Goal: Transaction & Acquisition: Purchase product/service

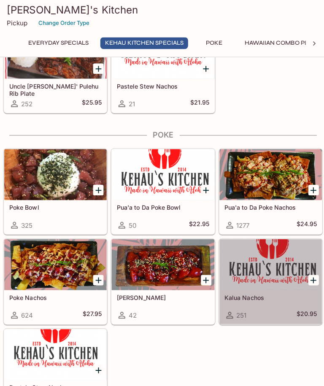
scroll to position [272, 0]
click at [254, 238] on div at bounding box center [269, 263] width 102 height 51
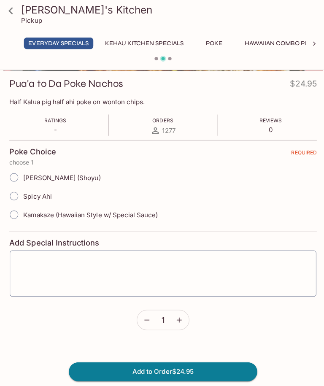
scroll to position [114, 0]
click at [182, 319] on button "button" at bounding box center [177, 317] width 19 height 19
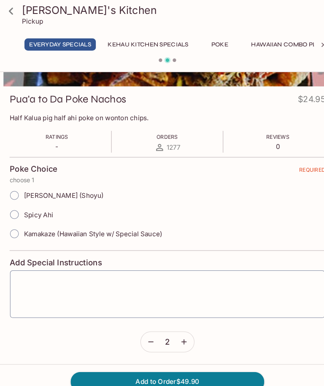
scroll to position [96, 0]
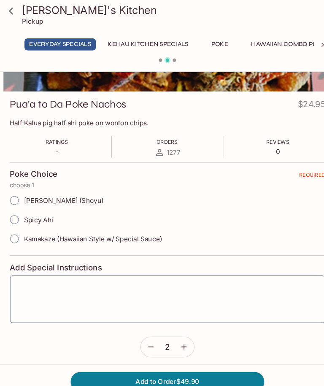
click at [20, 230] on input "Kamakaze (Hawaiian Style w/ Special Sauce)" at bounding box center [14, 231] width 18 height 18
radio input "true"
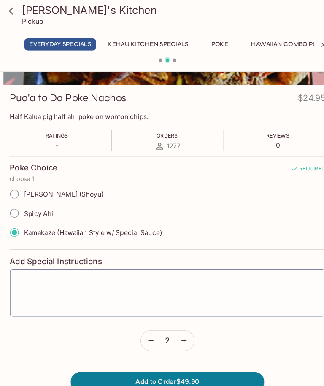
scroll to position [124, 0]
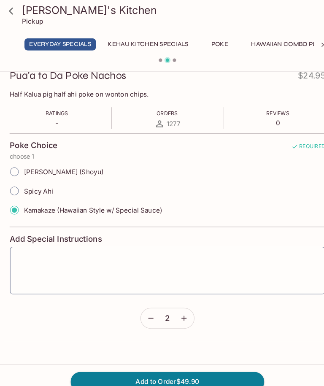
click at [15, 297] on form "Poke Choice REQUIRED choose 1 Ahi Poke (Shoyu) Spicy Ahi Kamakaze (Hawaiian Sty…" at bounding box center [161, 223] width 305 height 189
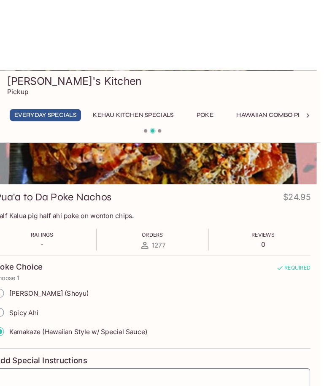
scroll to position [0, 0]
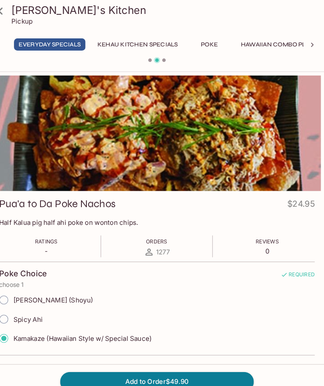
click at [156, 43] on button "Kehau Kitchen Specials" at bounding box center [143, 43] width 87 height 12
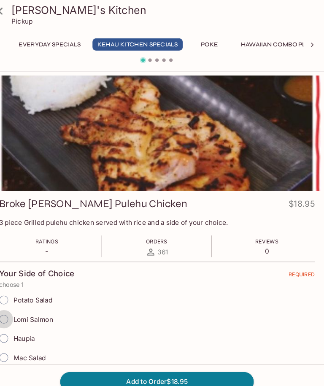
click at [5, 300] on input "Lomi Salmon" at bounding box center [14, 309] width 18 height 18
radio input "true"
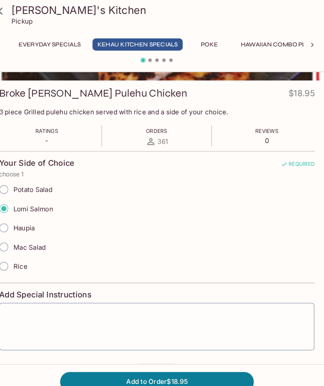
scroll to position [124, 0]
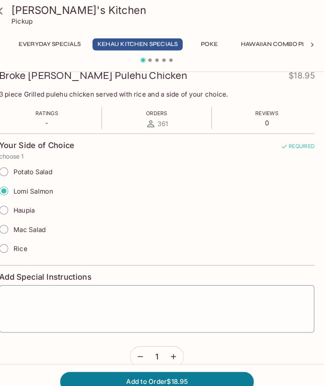
click at [174, 348] on icon "button" at bounding box center [178, 345] width 8 height 8
click at [204, 378] on button "Add to Order $37.90" at bounding box center [161, 369] width 187 height 19
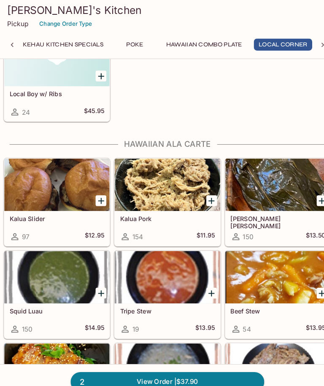
scroll to position [1076, 0]
click at [157, 183] on div at bounding box center [162, 179] width 102 height 51
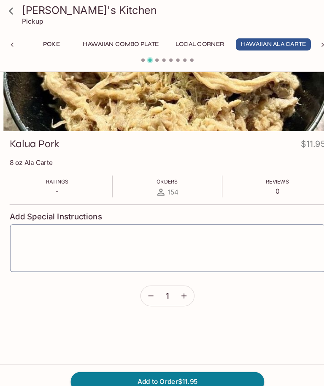
scroll to position [58, 0]
click at [179, 289] on icon "button" at bounding box center [178, 286] width 8 height 8
click at [223, 378] on button "Add to Order $23.90" at bounding box center [161, 369] width 187 height 19
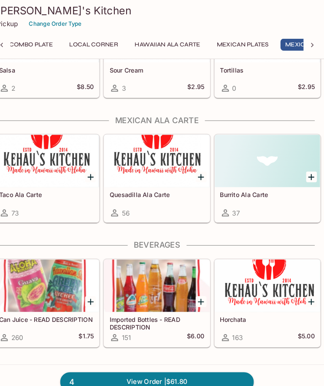
click at [107, 41] on button "Local Corner" at bounding box center [101, 43] width 57 height 12
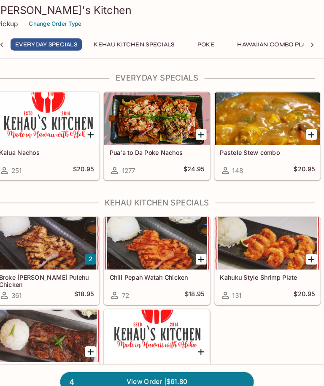
click at [281, 38] on button "Hawaiian Combo Plate" at bounding box center [276, 43] width 83 height 12
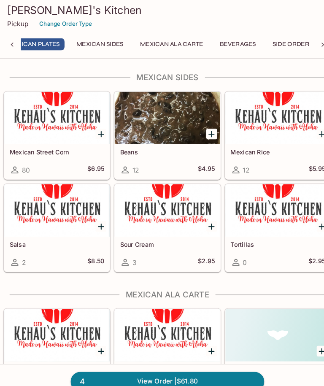
scroll to position [0, 451]
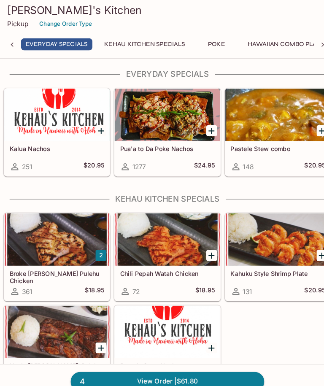
click at [176, 119] on div at bounding box center [162, 111] width 102 height 51
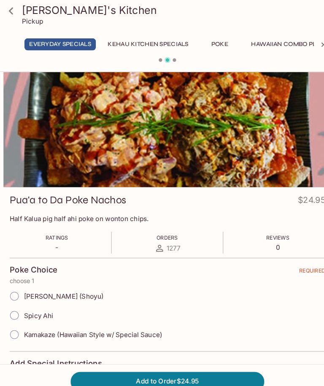
click at [16, 329] on input "Kamakaze (Hawaiian Style w/ Special Sauce)" at bounding box center [14, 324] width 18 height 18
radio input "true"
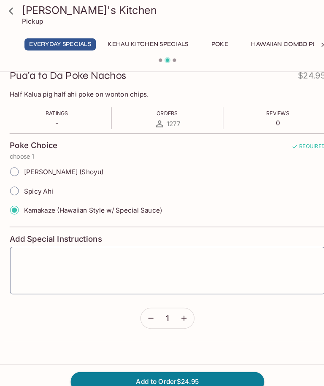
click at [183, 309] on button "button" at bounding box center [177, 307] width 19 height 19
click at [222, 378] on button "Add to Order $49.90" at bounding box center [161, 369] width 187 height 19
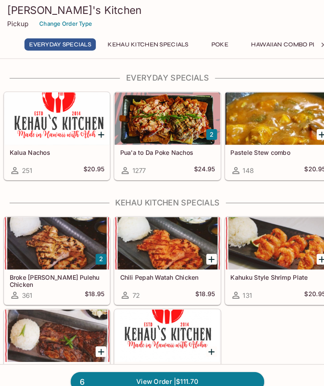
click at [181, 122] on div at bounding box center [162, 114] width 102 height 51
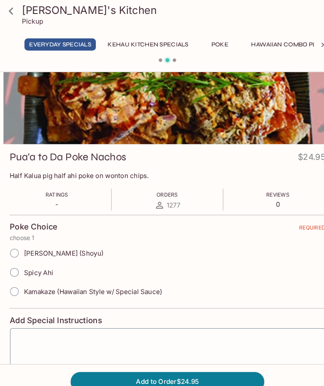
click at [12, 17] on icon at bounding box center [10, 10] width 15 height 15
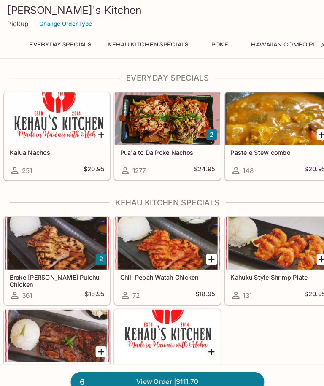
click at [206, 127] on button "2" at bounding box center [205, 130] width 11 height 11
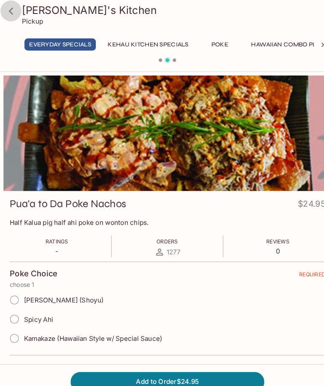
click at [11, 14] on icon at bounding box center [10, 10] width 15 height 15
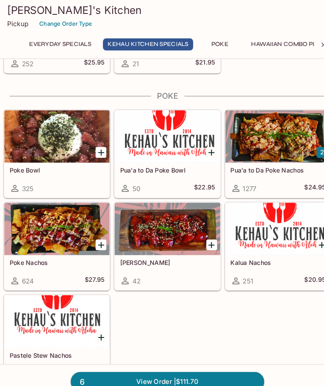
scroll to position [314, 0]
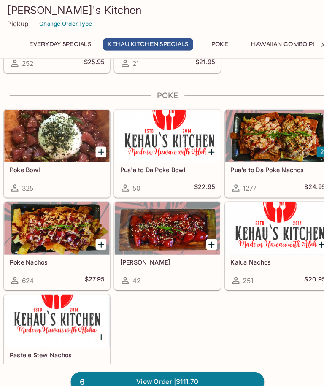
click at [261, 159] on div "Pua'a to Da Poke Nachos 1277 $24.95" at bounding box center [269, 174] width 102 height 34
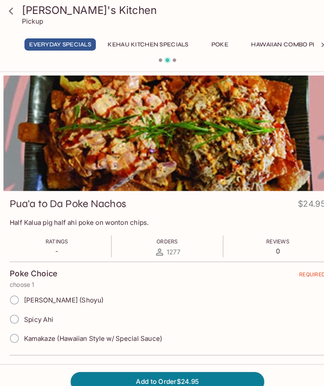
click at [13, 9] on icon at bounding box center [10, 10] width 15 height 15
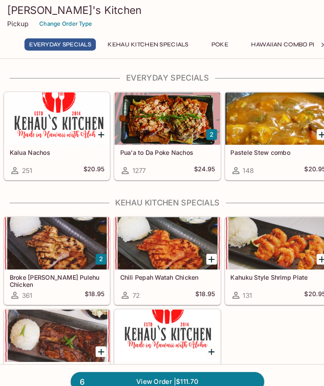
click at [203, 378] on link "6 View Order | $111.70" at bounding box center [161, 369] width 187 height 19
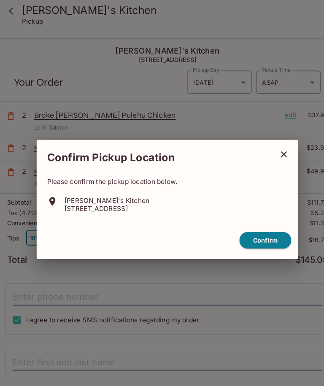
click at [266, 238] on button "Confirm" at bounding box center [257, 232] width 50 height 16
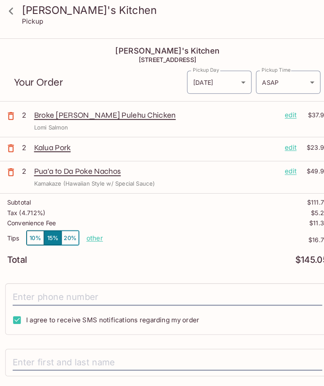
click at [236, 78] on body "Kehau's Kitchen Pickup [PERSON_NAME]'s Kitchen [STREET_ADDRESS] Your Order Pick…" at bounding box center [162, 231] width 324 height 386
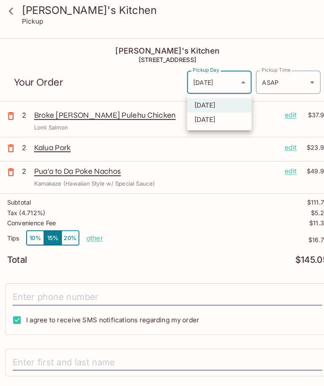
click at [242, 76] on div at bounding box center [162, 193] width 324 height 386
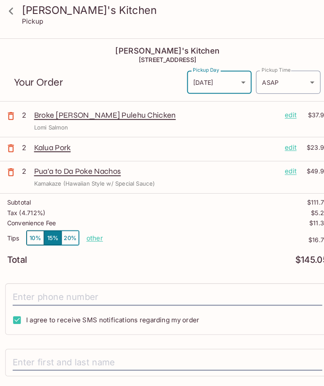
click at [239, 77] on body "Kehau's Kitchen Pickup [PERSON_NAME]'s Kitchen [STREET_ADDRESS] Your Order Pick…" at bounding box center [162, 231] width 324 height 386
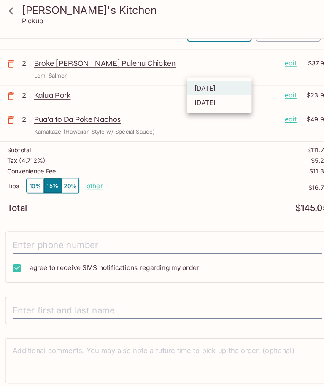
scroll to position [51, 0]
click at [27, 174] on div at bounding box center [162, 193] width 324 height 386
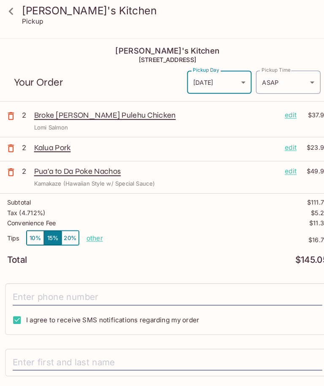
scroll to position [0, 0]
click at [303, 80] on body "Kehau's Kitchen Pickup [PERSON_NAME]'s Kitchen [STREET_ADDRESS] Your Order Pick…" at bounding box center [162, 231] width 324 height 386
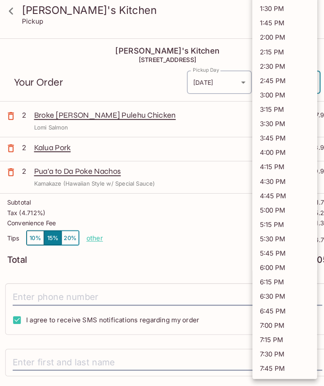
scroll to position [149, 0]
click at [269, 273] on li "6:15 PM" at bounding box center [275, 273] width 62 height 14
type input "[DATE]T04:15:45.000000Z"
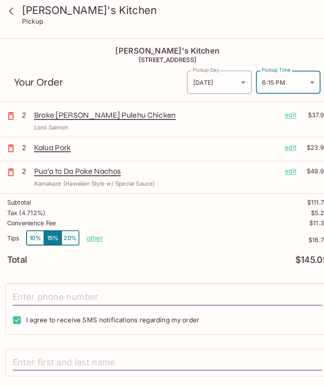
click at [237, 77] on body "Kehau's Kitchen Pickup [PERSON_NAME]'s Kitchen 98-[STREET_ADDRESS] Your Order P…" at bounding box center [162, 231] width 324 height 386
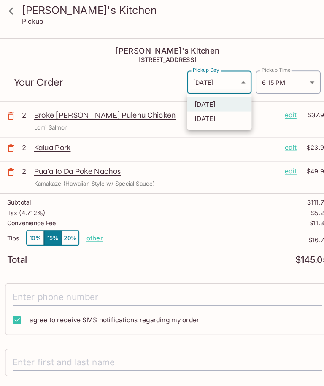
click at [237, 119] on li "[DATE]" at bounding box center [212, 115] width 62 height 14
type input "[DATE]"
type input "[DATE]T20:15:00.000000Z"
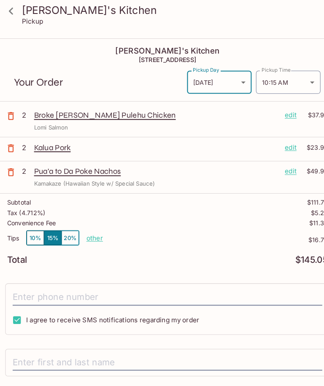
click at [235, 165] on p "Pua'a to Da Poke Nachos" at bounding box center [151, 165] width 236 height 9
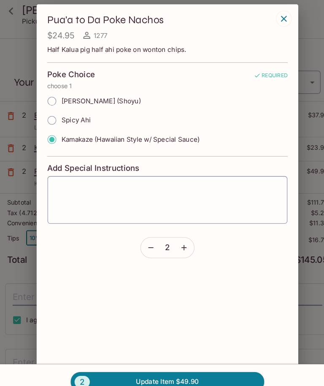
click at [234, 173] on div "x ​" at bounding box center [162, 193] width 233 height 47
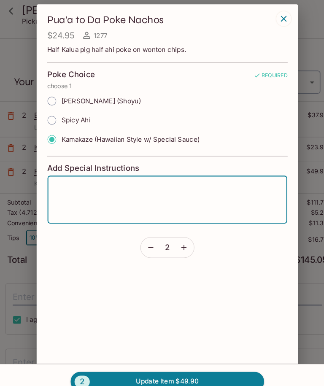
click at [275, 110] on div "Spicy Ahi" at bounding box center [162, 116] width 233 height 19
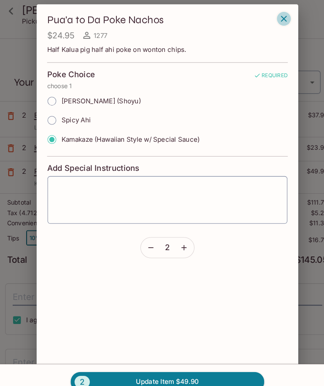
click at [279, 16] on icon "button" at bounding box center [275, 18] width 10 height 10
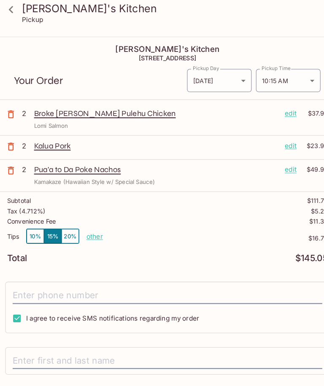
scroll to position [0, 0]
